Goal: Task Accomplishment & Management: Complete application form

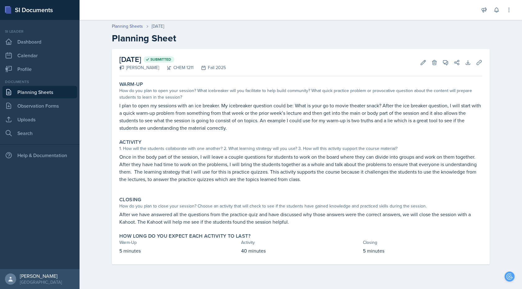
click at [62, 92] on link "Planning Sheets" at bounding box center [39, 92] width 75 height 12
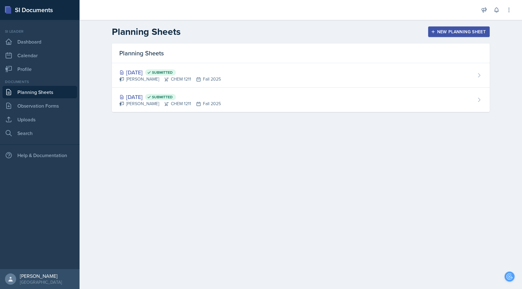
click at [457, 34] on div "New Planning Sheet" at bounding box center [458, 31] width 53 height 5
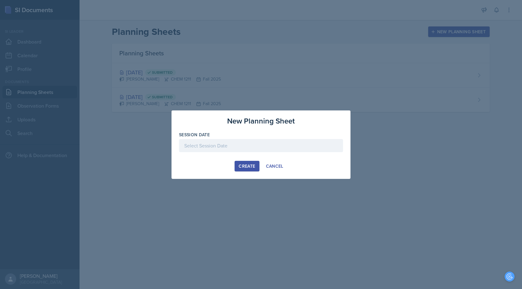
click at [265, 142] on div at bounding box center [261, 145] width 164 height 13
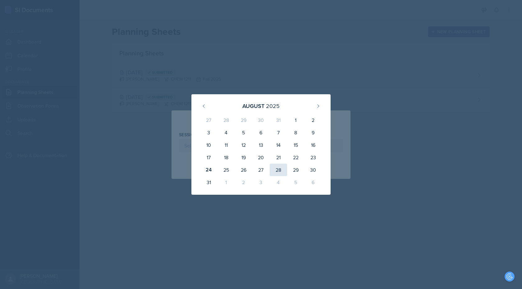
click at [280, 169] on div "28" at bounding box center [278, 169] width 17 height 12
type input "[DATE]"
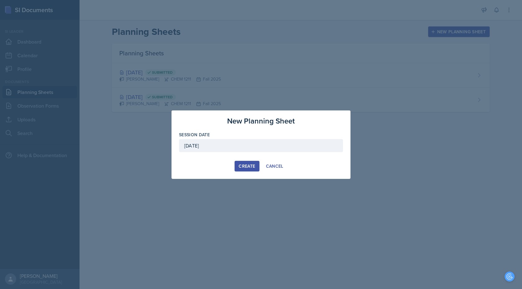
click at [245, 166] on div "Create" at bounding box center [247, 165] width 16 height 5
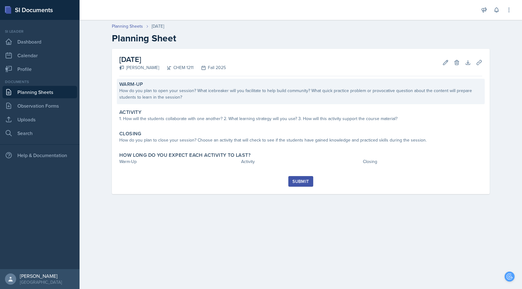
click at [244, 93] on div "How do you plan to open your session? What icebreaker will you facilitate to he…" at bounding box center [300, 93] width 363 height 13
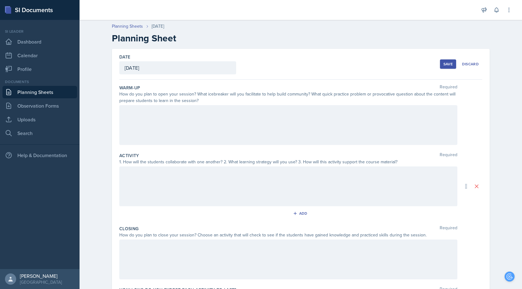
click at [186, 128] on div at bounding box center [288, 125] width 338 height 40
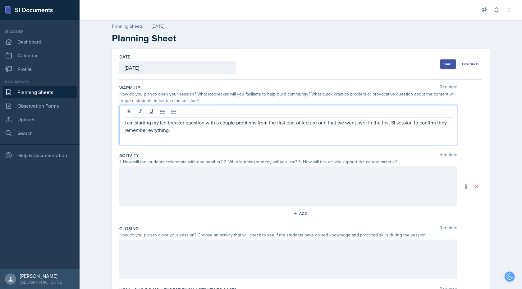
click at [154, 131] on p "I am starting my Ice breaker question with a couple problems from the first par…" at bounding box center [288, 126] width 327 height 15
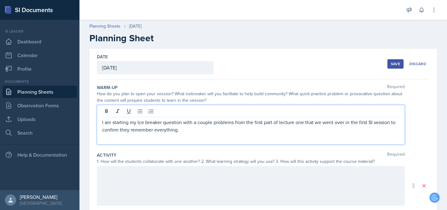
click at [187, 133] on p "I am starting my Ice breaker question with a couple problems from the first par…" at bounding box center [251, 126] width 298 height 15
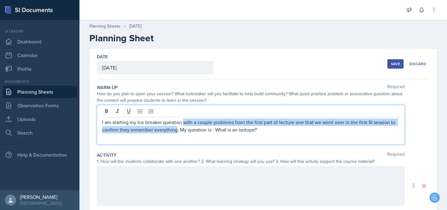
drag, startPoint x: 177, startPoint y: 131, endPoint x: 183, endPoint y: 125, distance: 8.6
click at [183, 125] on p "I am starting my Ice breaker question with a couple problems from the first par…" at bounding box center [251, 126] width 298 height 15
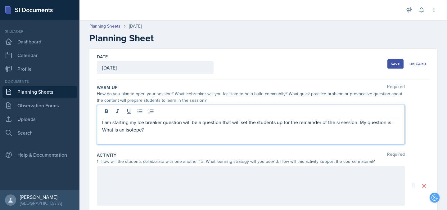
click at [162, 133] on p "I am starting my Ice breaker question will be a question that will set the stud…" at bounding box center [251, 126] width 298 height 15
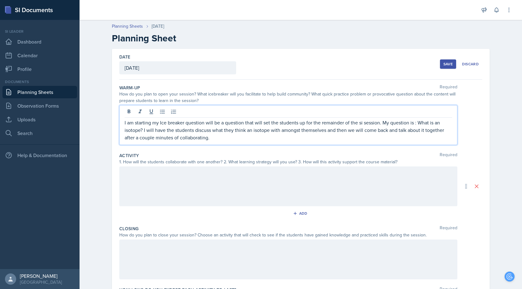
click at [271, 130] on p "I am starting my Ice breaker question will be a question that will set the stud…" at bounding box center [288, 130] width 327 height 22
click at [286, 132] on p "I am starting my Ice breaker question will be a question that will set the stud…" at bounding box center [288, 130] width 327 height 22
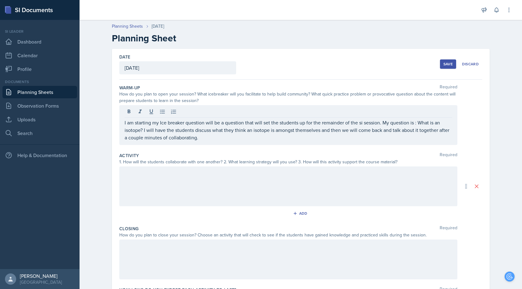
click at [262, 189] on div at bounding box center [288, 186] width 338 height 40
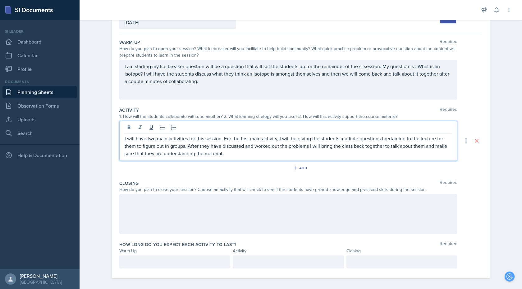
scroll to position [50, 0]
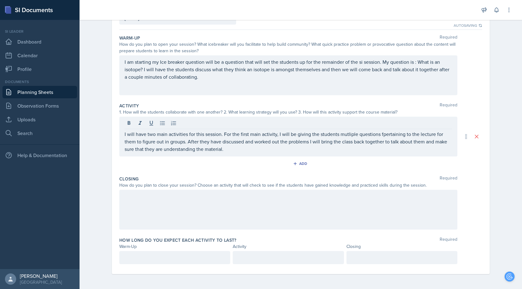
click at [215, 200] on div at bounding box center [288, 209] width 338 height 40
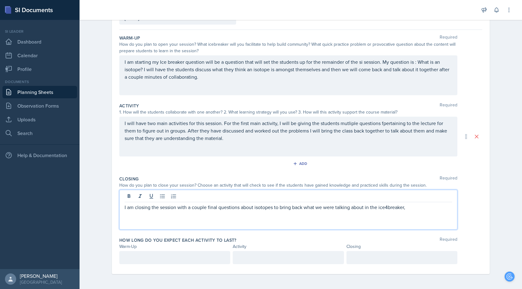
click at [388, 207] on p "I am closing the session with a couple final questions about isotopes to bring …" at bounding box center [288, 206] width 327 height 7
click at [418, 209] on p "I am closing the session with a couple final questions about isotopes to bring …" at bounding box center [288, 206] width 327 height 7
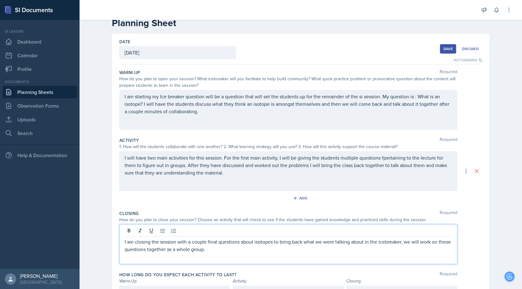
scroll to position [20, 0]
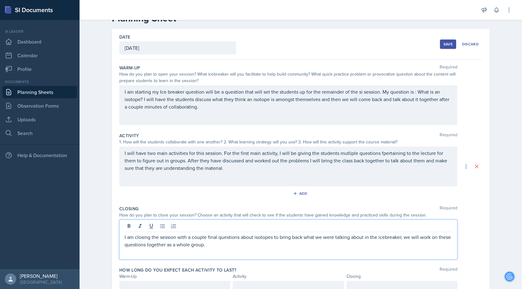
click at [251, 170] on p "I will have two main activities for this session. For the first main activity, …" at bounding box center [288, 160] width 327 height 22
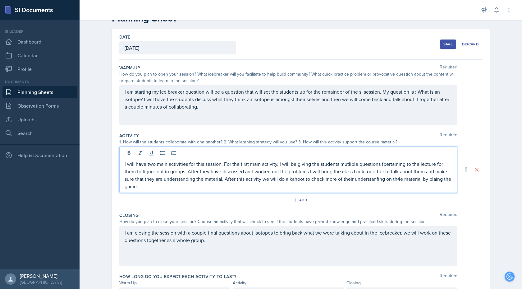
click at [371, 180] on p "I will have two main activities for this session. For the first main activity, …" at bounding box center [288, 175] width 327 height 30
click at [384, 181] on p "I will have two main activities for this session. For the first main activity, …" at bounding box center [288, 175] width 327 height 30
click at [402, 179] on p "I will have two main activities for this session. For the first main activity, …" at bounding box center [288, 175] width 327 height 30
click at [433, 179] on p "I will have two main activities for this session. For the first main activity, …" at bounding box center [288, 175] width 327 height 30
click at [382, 163] on p "I will have two main activities for this session. For the first main activity, …" at bounding box center [288, 175] width 327 height 30
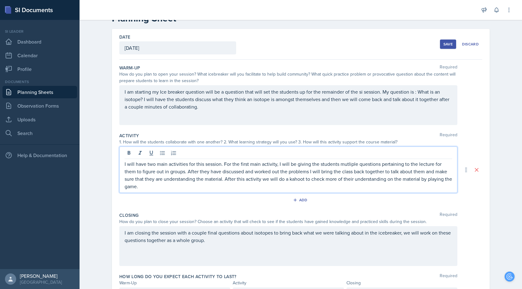
click at [345, 166] on p "I will have two main activities for this session. For the first main activity, …" at bounding box center [288, 175] width 327 height 30
click at [290, 188] on p "I will have two main activities for this session. For the first main activity, …" at bounding box center [288, 175] width 327 height 30
click at [356, 165] on p "I will have two main activities for this session. For the first main activity, …" at bounding box center [288, 175] width 327 height 30
click at [297, 187] on p "I will have two main activities for this session. For the first main activity, …" at bounding box center [288, 175] width 327 height 30
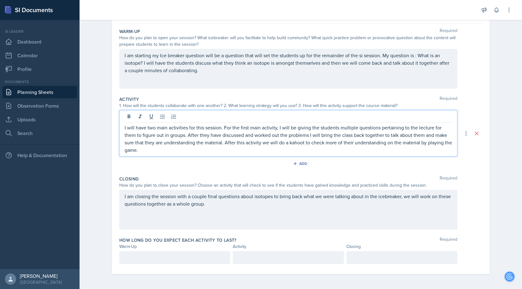
click at [161, 254] on p at bounding box center [175, 256] width 100 height 7
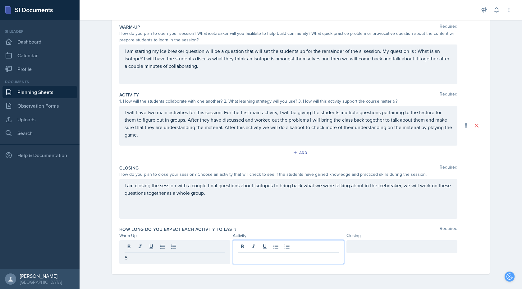
click at [247, 249] on div at bounding box center [288, 252] width 111 height 24
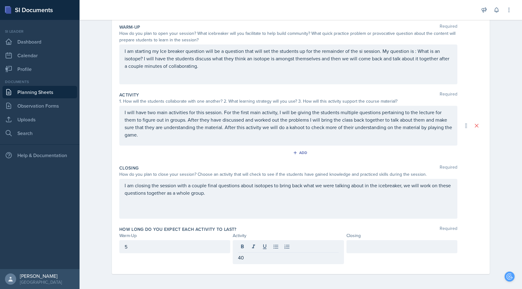
click at [375, 253] on div at bounding box center [401, 252] width 111 height 24
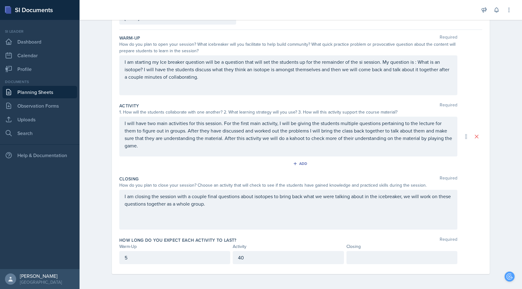
click at [375, 241] on div "How long do you expect each activity to last? Required" at bounding box center [300, 240] width 363 height 6
click at [372, 258] on p at bounding box center [402, 256] width 100 height 7
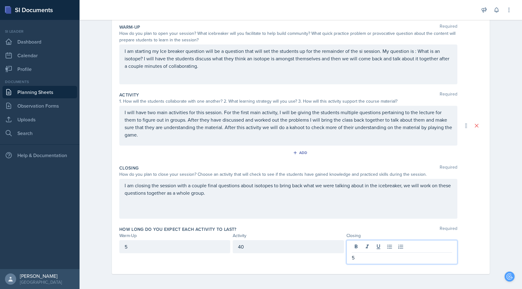
click at [319, 229] on div "How long do you expect each activity to last? Required" at bounding box center [300, 229] width 363 height 6
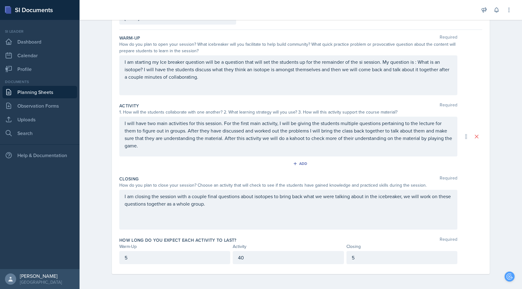
scroll to position [0, 0]
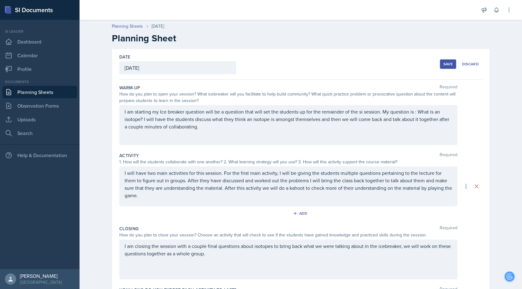
click at [447, 62] on div "Save" at bounding box center [447, 63] width 9 height 5
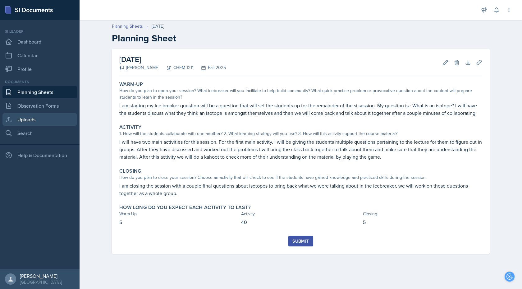
click at [28, 121] on link "Uploads" at bounding box center [39, 119] width 75 height 12
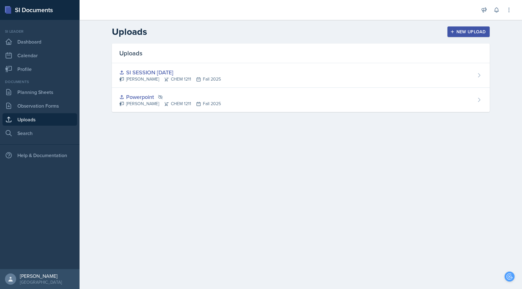
click at [461, 24] on header "Uploads New Upload" at bounding box center [301, 32] width 442 height 24
click at [461, 27] on button "New Upload" at bounding box center [468, 31] width 43 height 11
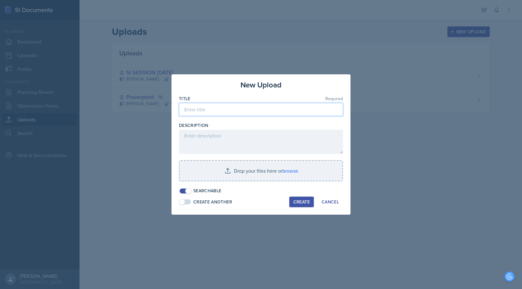
click at [230, 107] on input at bounding box center [261, 109] width 164 height 13
type input "SI SESSION [DATE]"
click at [219, 123] on div "Description" at bounding box center [261, 125] width 164 height 6
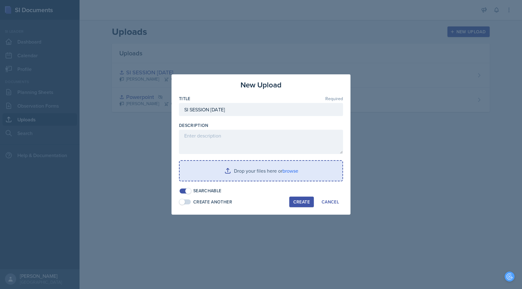
click at [297, 172] on input "file" at bounding box center [261, 171] width 163 height 20
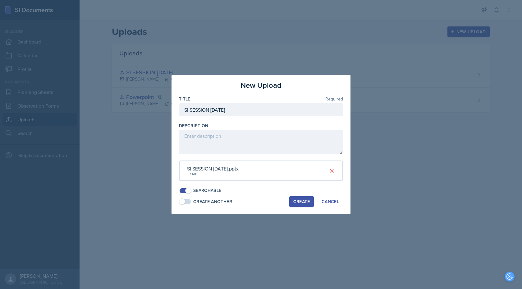
click at [303, 199] on div "Create" at bounding box center [301, 201] width 16 height 5
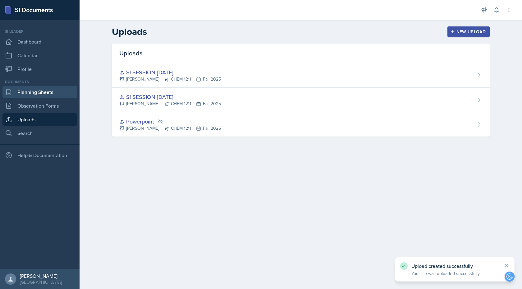
click at [42, 93] on link "Planning Sheets" at bounding box center [39, 92] width 75 height 12
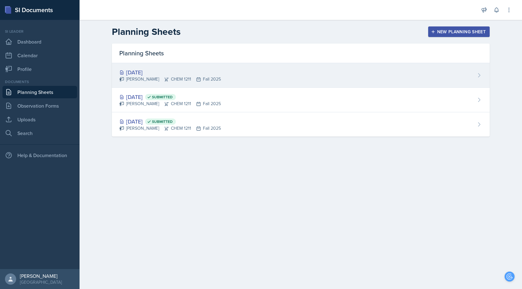
click at [143, 72] on div "[DATE]" at bounding box center [170, 72] width 102 height 8
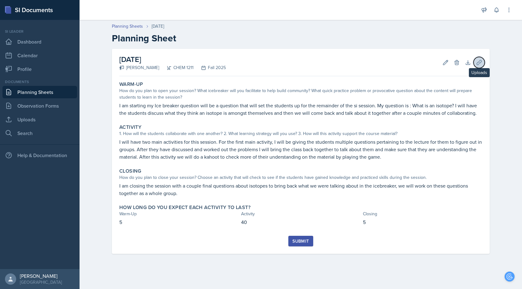
click at [481, 64] on icon at bounding box center [479, 62] width 6 height 6
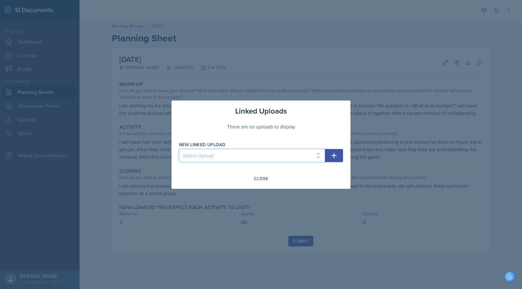
click at [259, 154] on select "Select Upload Powerpoint SI SESSION [DATE] SI SESSION [DATE]" at bounding box center [252, 155] width 146 height 13
select select "cf9a576c-a1af-40aa-85d4-438dafaf2d25"
click at [337, 158] on icon "button" at bounding box center [333, 155] width 7 height 7
select select
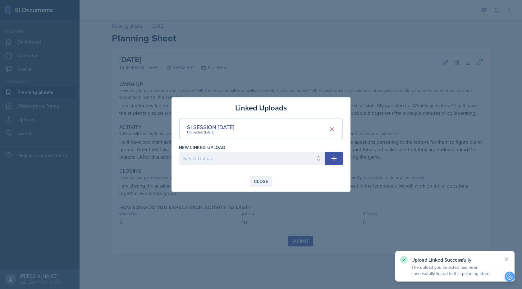
click at [262, 181] on div "Close" at bounding box center [261, 181] width 14 height 5
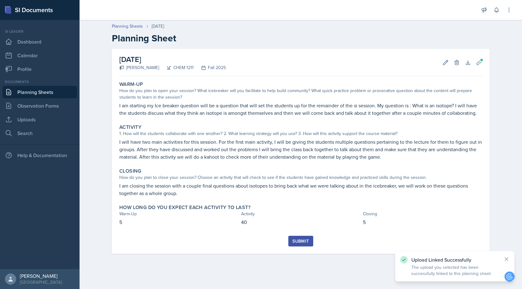
click at [298, 241] on div "Submit" at bounding box center [300, 240] width 16 height 5
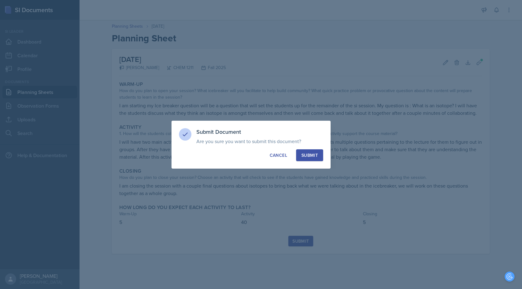
click at [312, 154] on div "Submit" at bounding box center [309, 155] width 16 height 6
